Goal: Information Seeking & Learning: Understand process/instructions

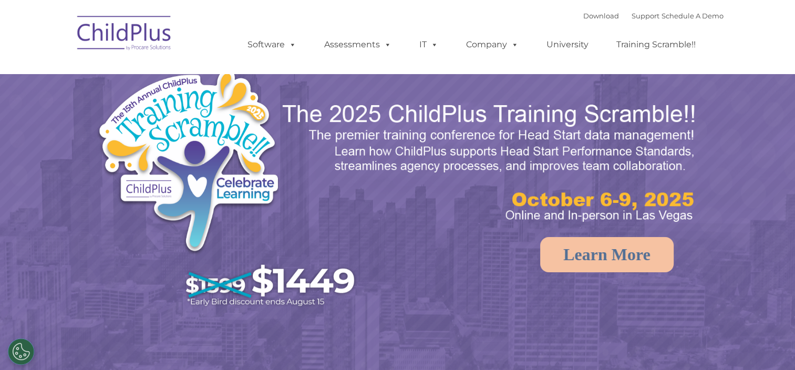
select select "MEDIUM"
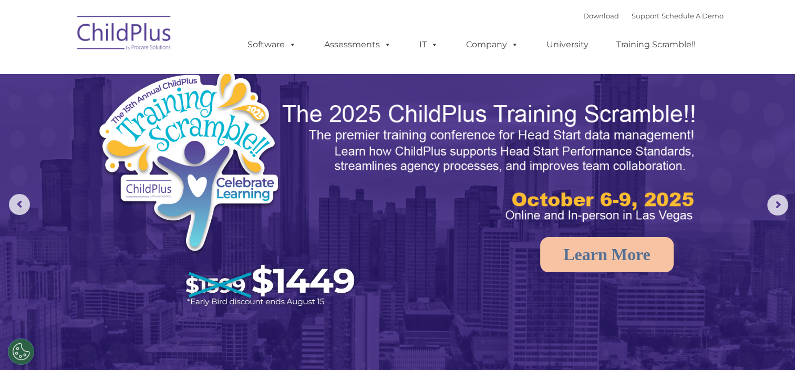
click at [110, 46] on img at bounding box center [124, 34] width 105 height 53
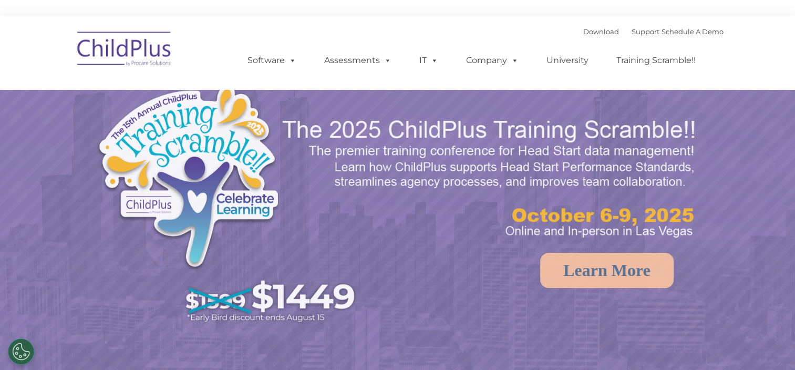
select select "MEDIUM"
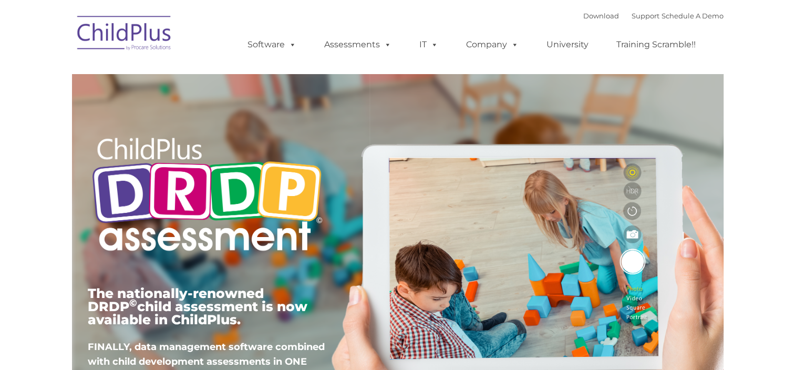
type input ""
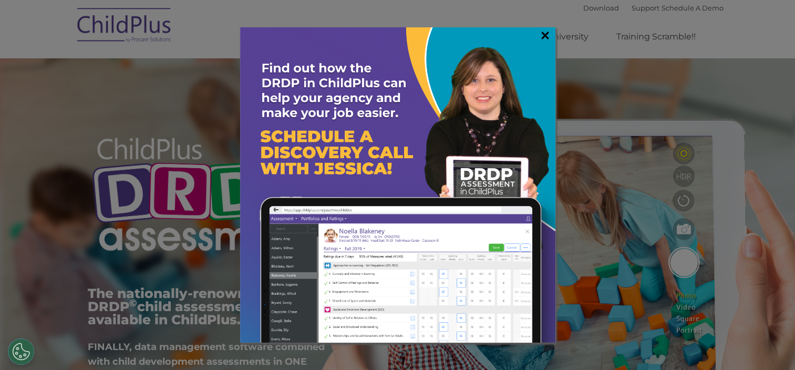
click at [545, 30] on link "×" at bounding box center [545, 35] width 12 height 11
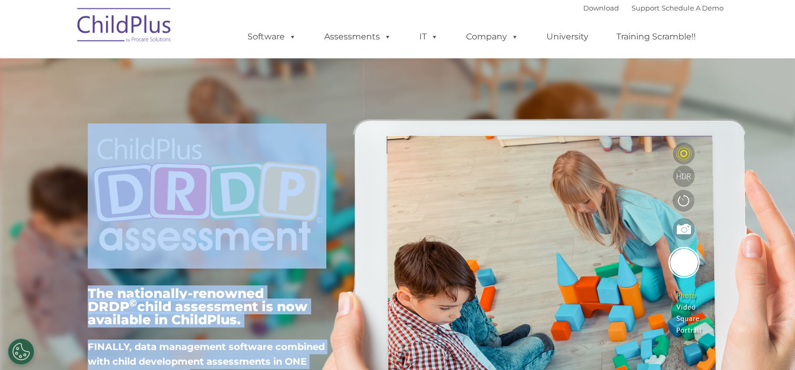
drag, startPoint x: 794, startPoint y: 31, endPoint x: 801, endPoint y: 32, distance: 7.4
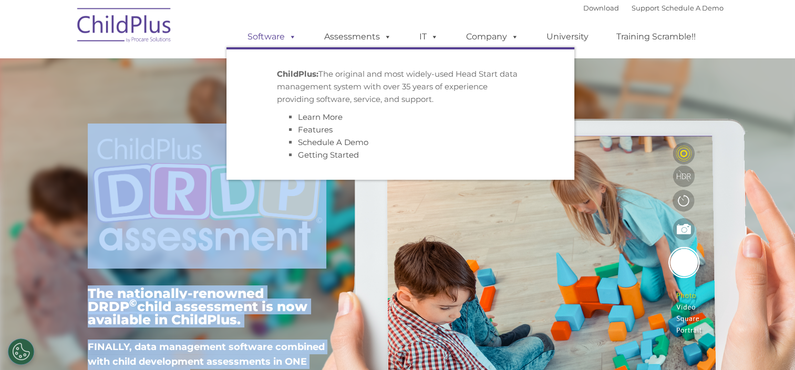
click at [261, 35] on link "Software" at bounding box center [272, 36] width 70 height 21
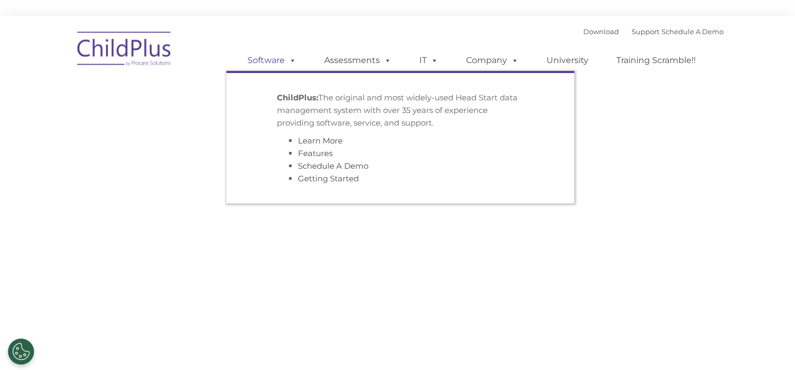
type input ""
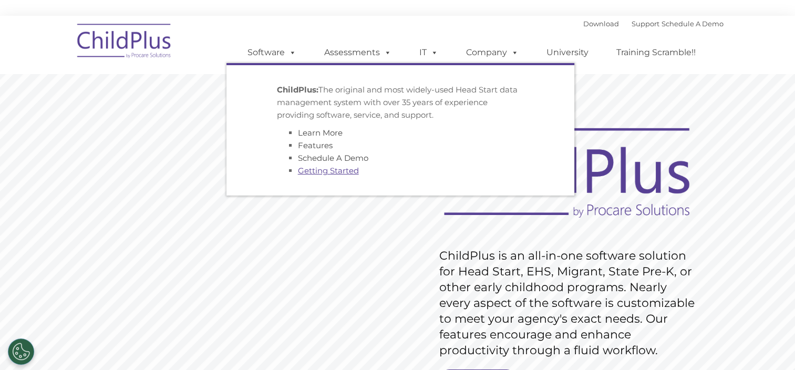
click at [322, 172] on link "Getting Started" at bounding box center [328, 171] width 61 height 10
